Goal: Task Accomplishment & Management: Use online tool/utility

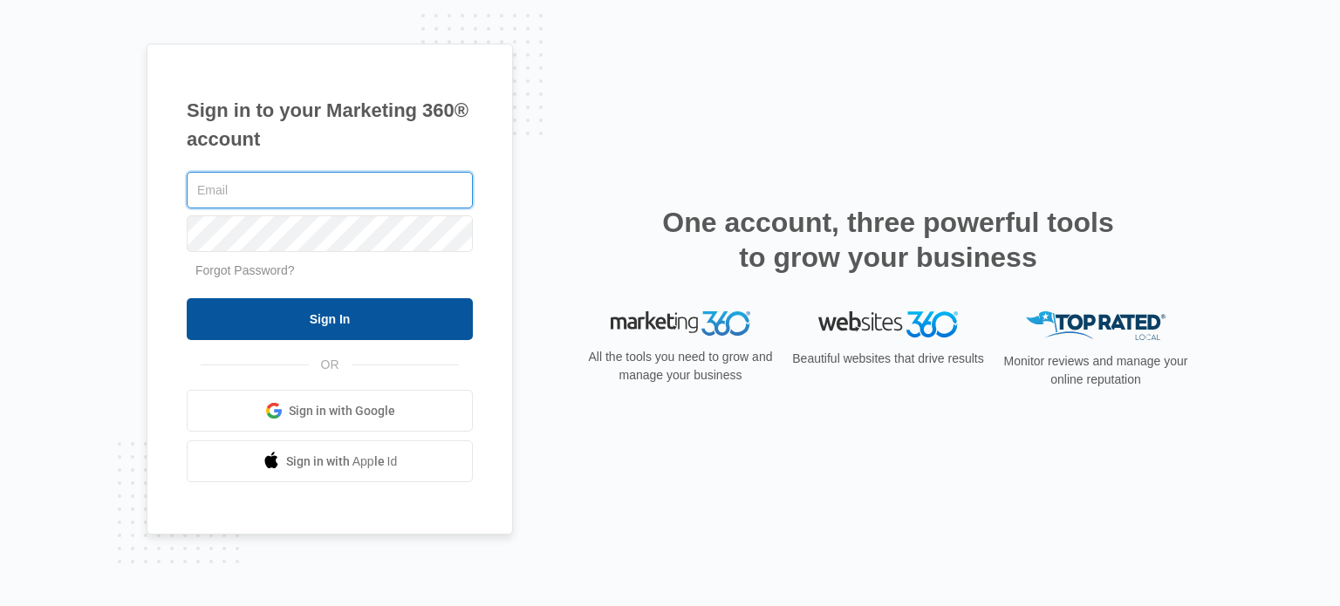
type input "[EMAIL_ADDRESS][DOMAIN_NAME]"
click at [333, 326] on input "Sign In" at bounding box center [330, 319] width 286 height 42
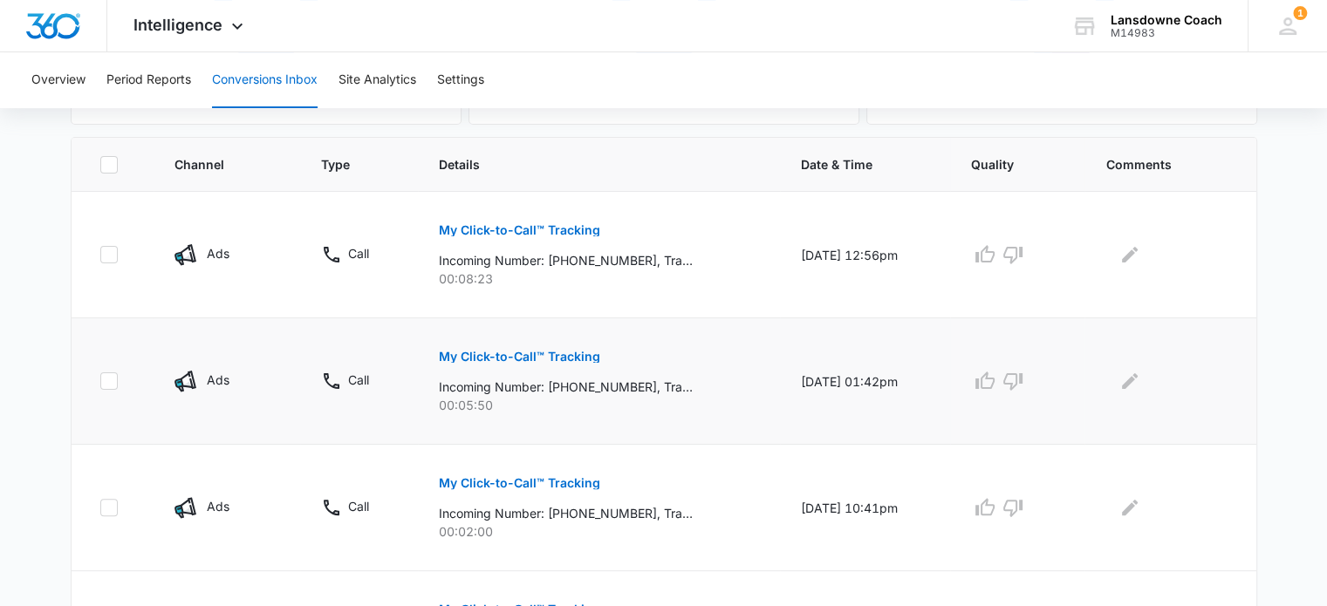
scroll to position [436, 0]
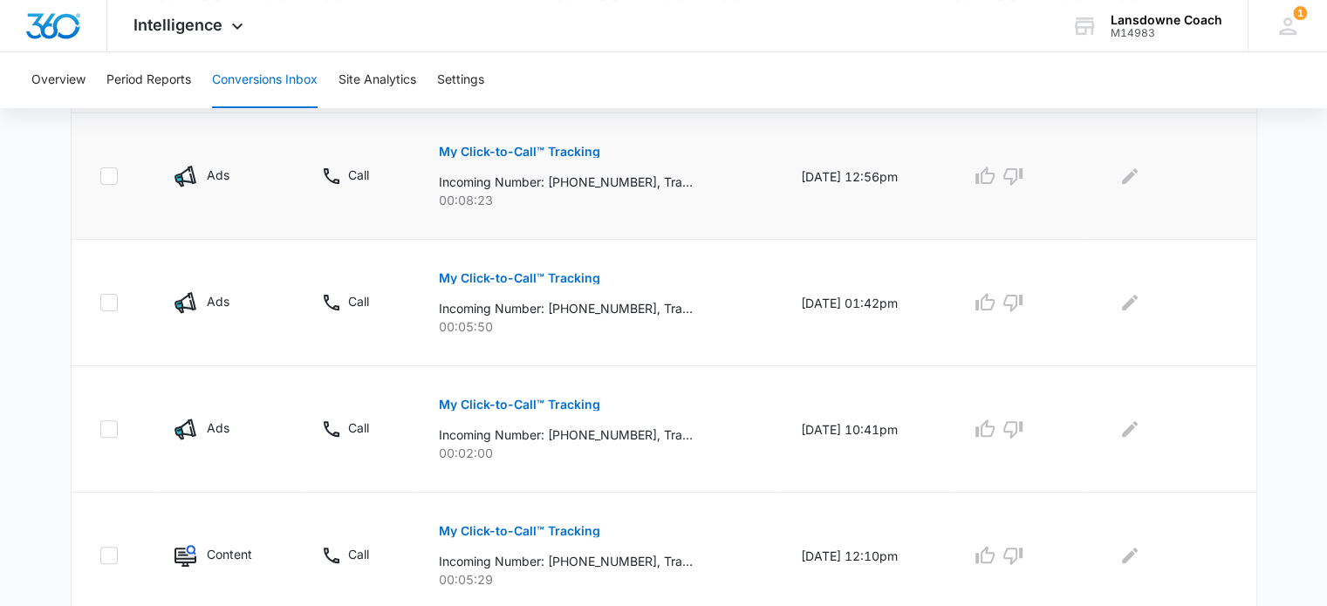
click at [472, 149] on p "My Click-to-Call™ Tracking" at bounding box center [519, 152] width 161 height 12
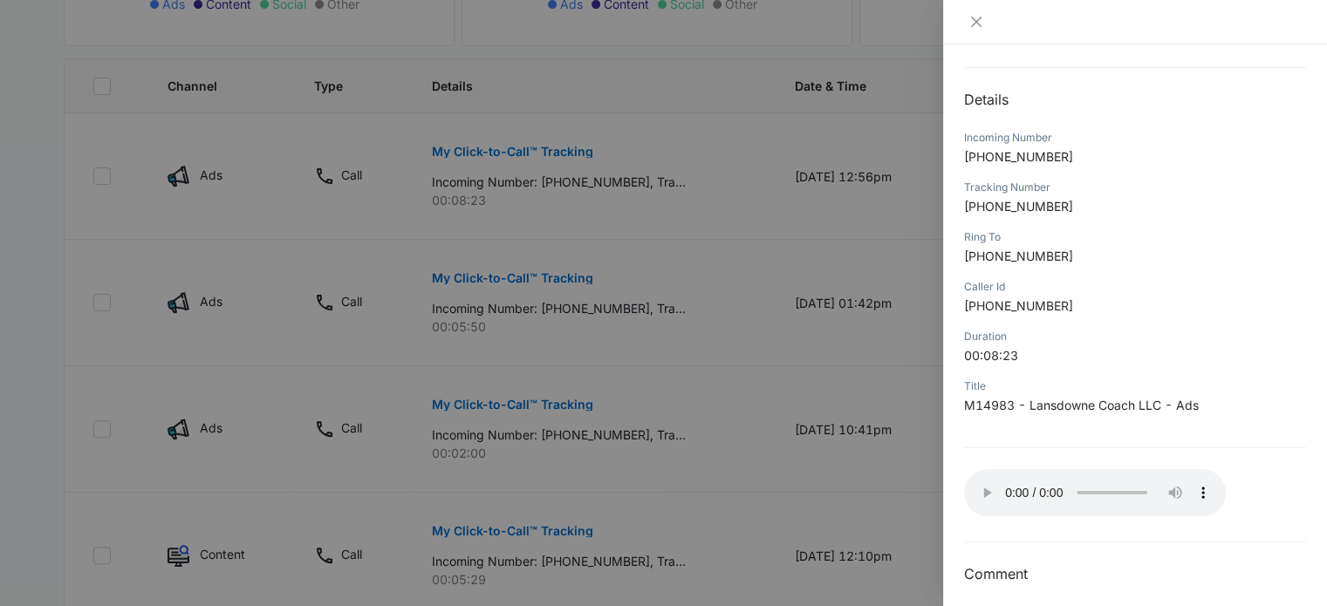
scroll to position [168, 0]
